Goal: Task Accomplishment & Management: Manage account settings

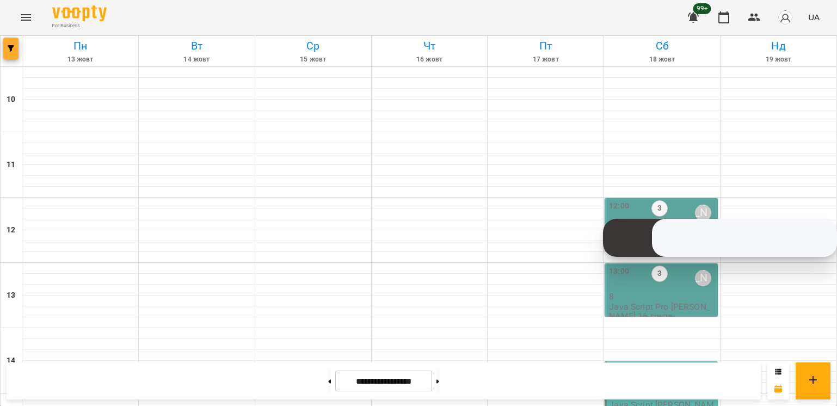
click at [1, 46] on div at bounding box center [12, 51] width 22 height 30
click at [5, 48] on span "button" at bounding box center [10, 48] width 15 height 7
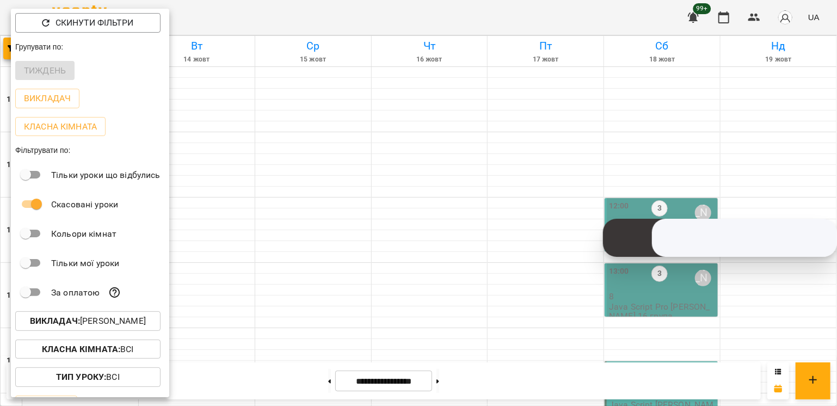
click at [114, 330] on button "Викладач : [PERSON_NAME]" at bounding box center [87, 321] width 145 height 20
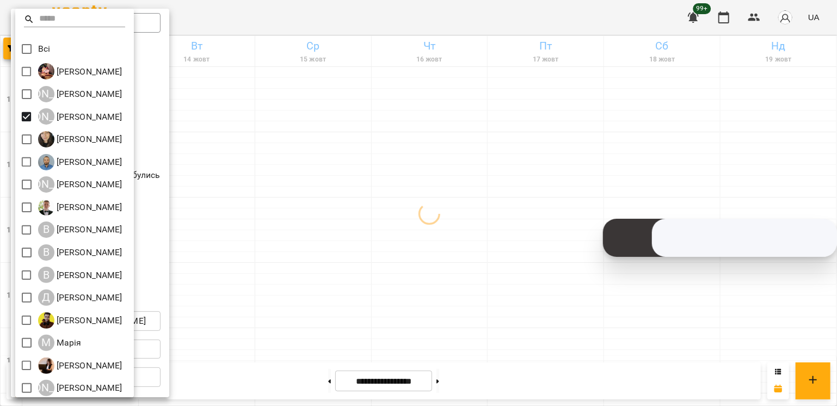
click at [335, 269] on div at bounding box center [418, 203] width 837 height 406
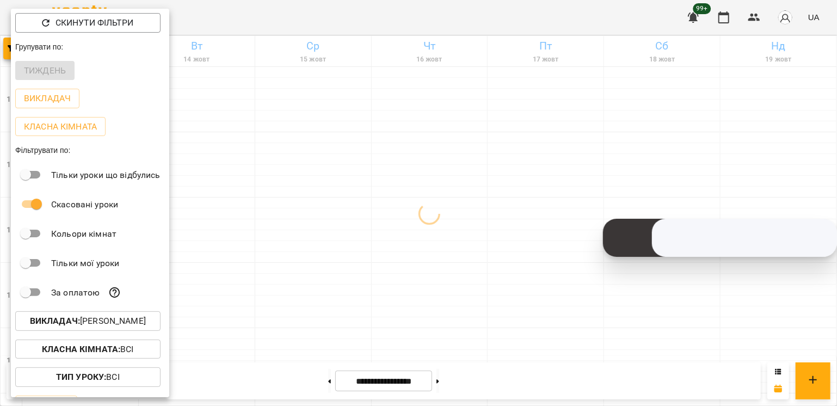
click at [335, 269] on div at bounding box center [418, 203] width 837 height 406
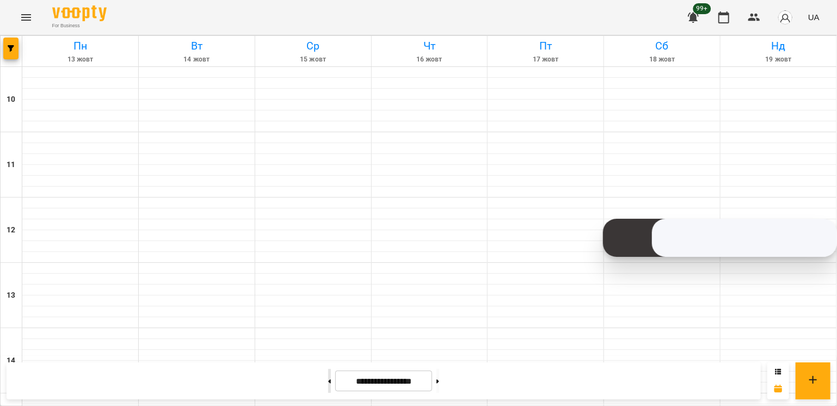
click at [328, 386] on button at bounding box center [329, 381] width 3 height 24
click at [439, 383] on button at bounding box center [437, 381] width 3 height 24
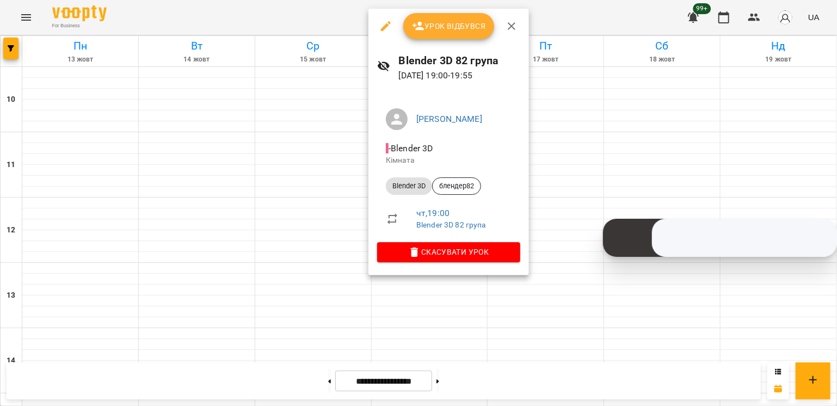
click at [422, 153] on span "- Blender 3D" at bounding box center [411, 148] width 50 height 10
click at [555, 257] on div at bounding box center [418, 203] width 837 height 406
